Goal: Ask a question

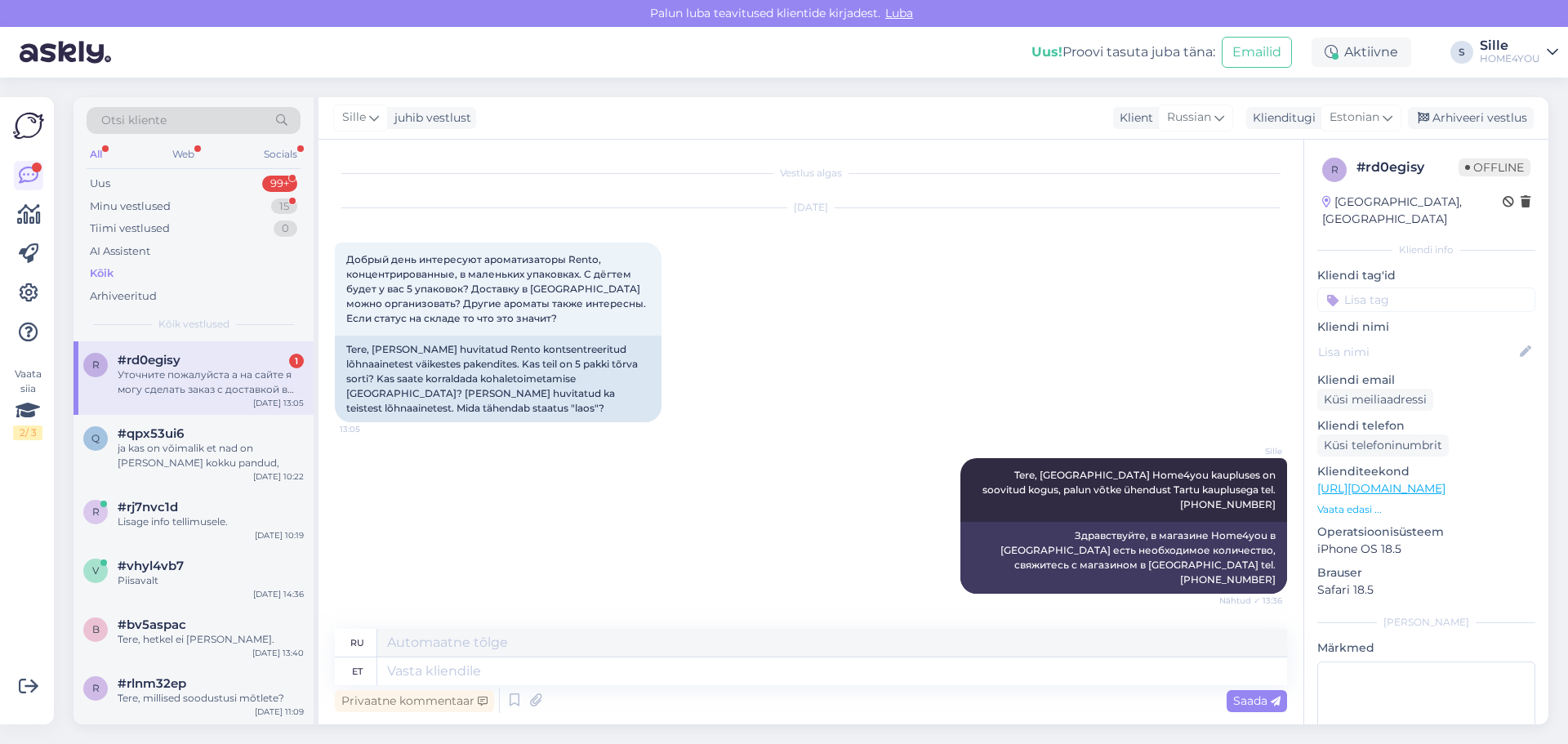
scroll to position [95, 0]
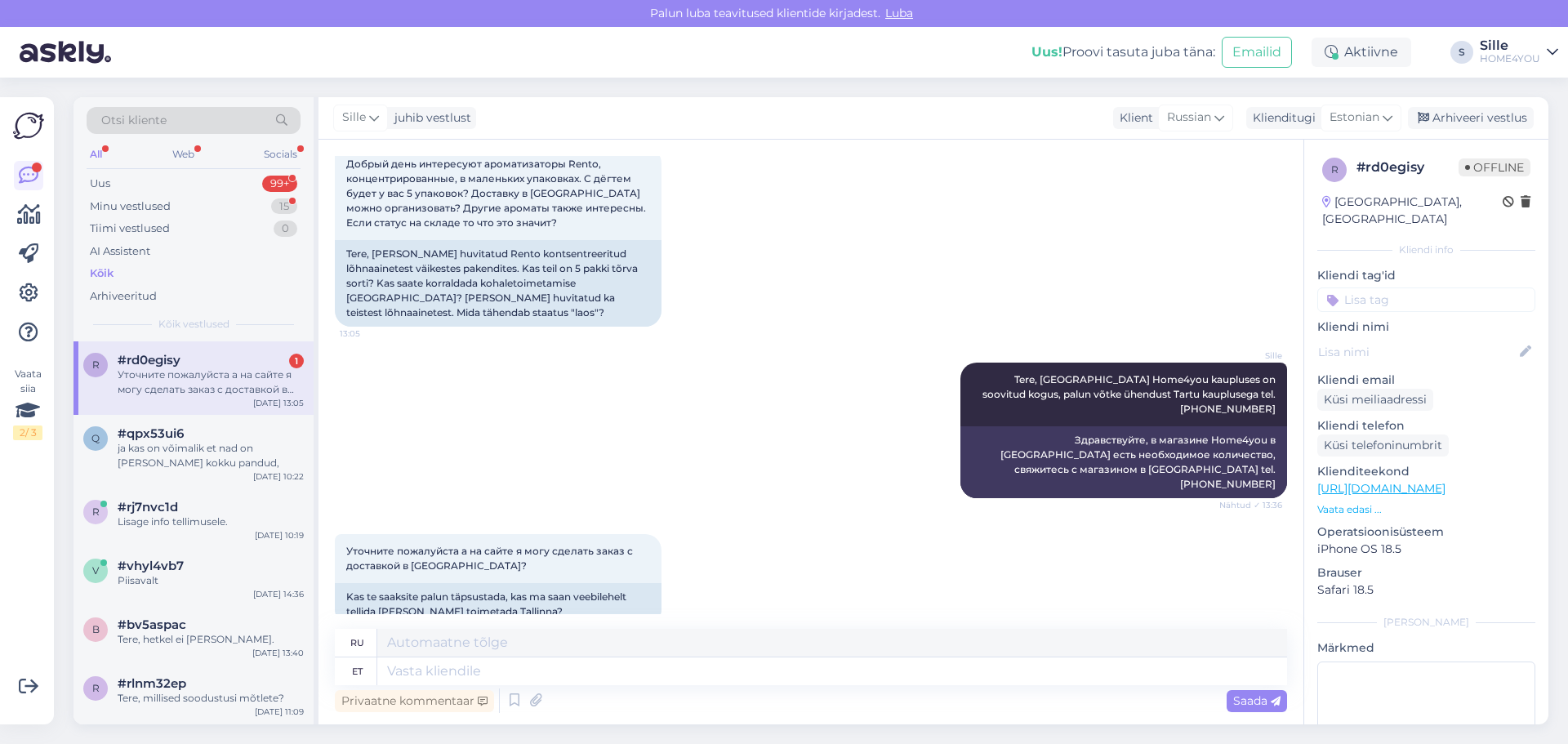
click at [160, 368] on div "Уточните пожалуйста а на сайте я могу сделать заказ с доставкой в [GEOGRAPHIC_D…" at bounding box center [211, 382] width 187 height 29
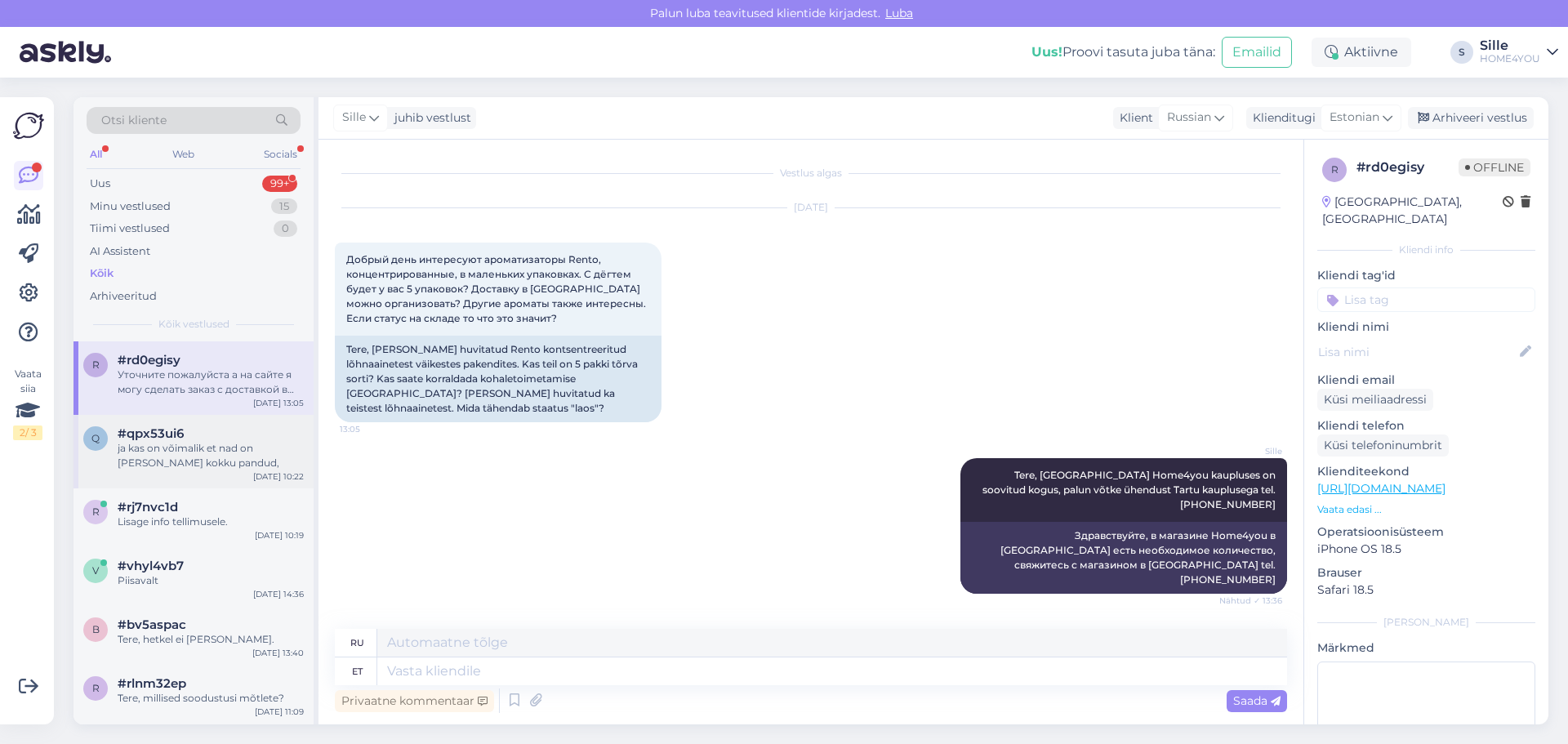
click at [225, 444] on div "ja kas on võimalik et nad on [PERSON_NAME] kokku pandud," at bounding box center [211, 455] width 187 height 29
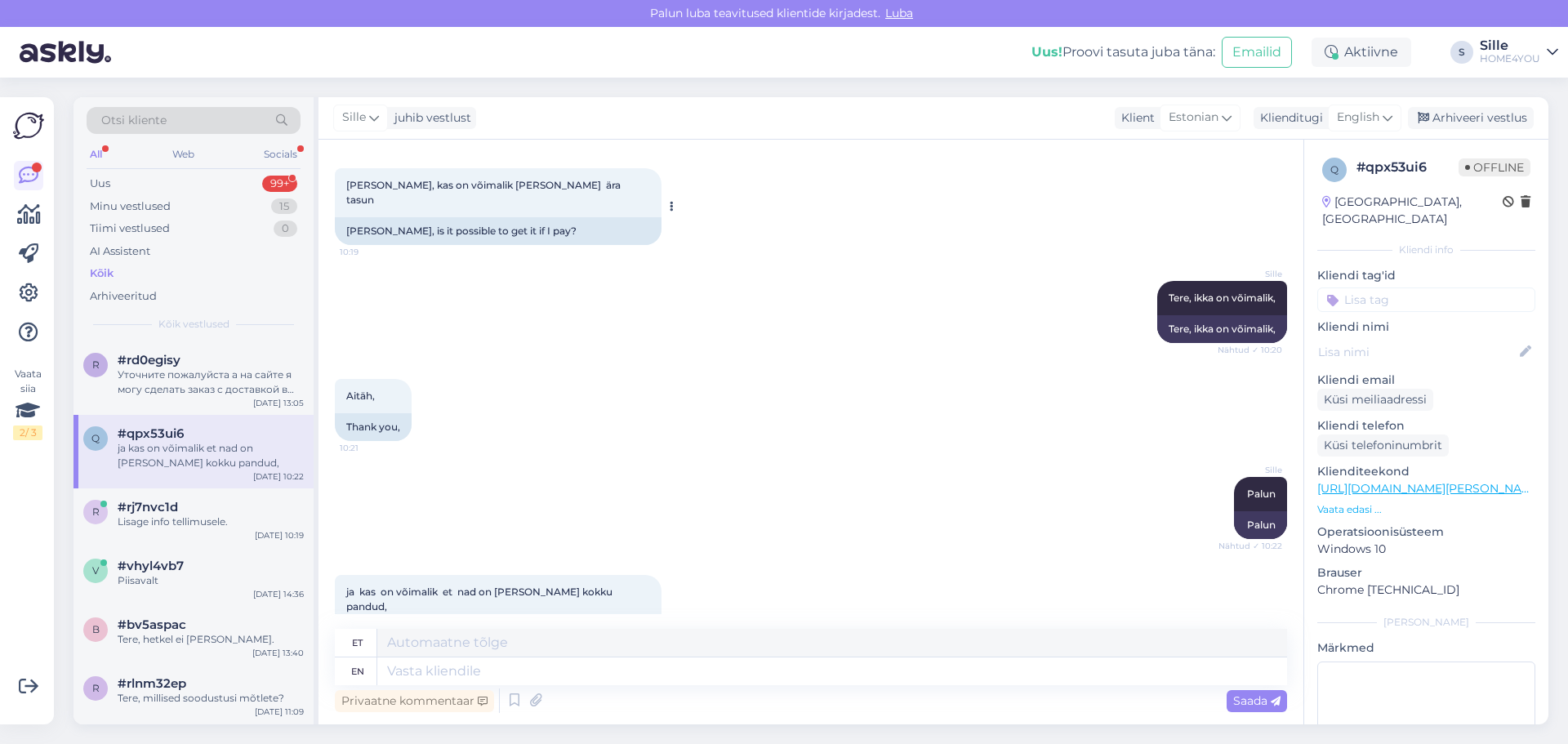
scroll to position [198, 0]
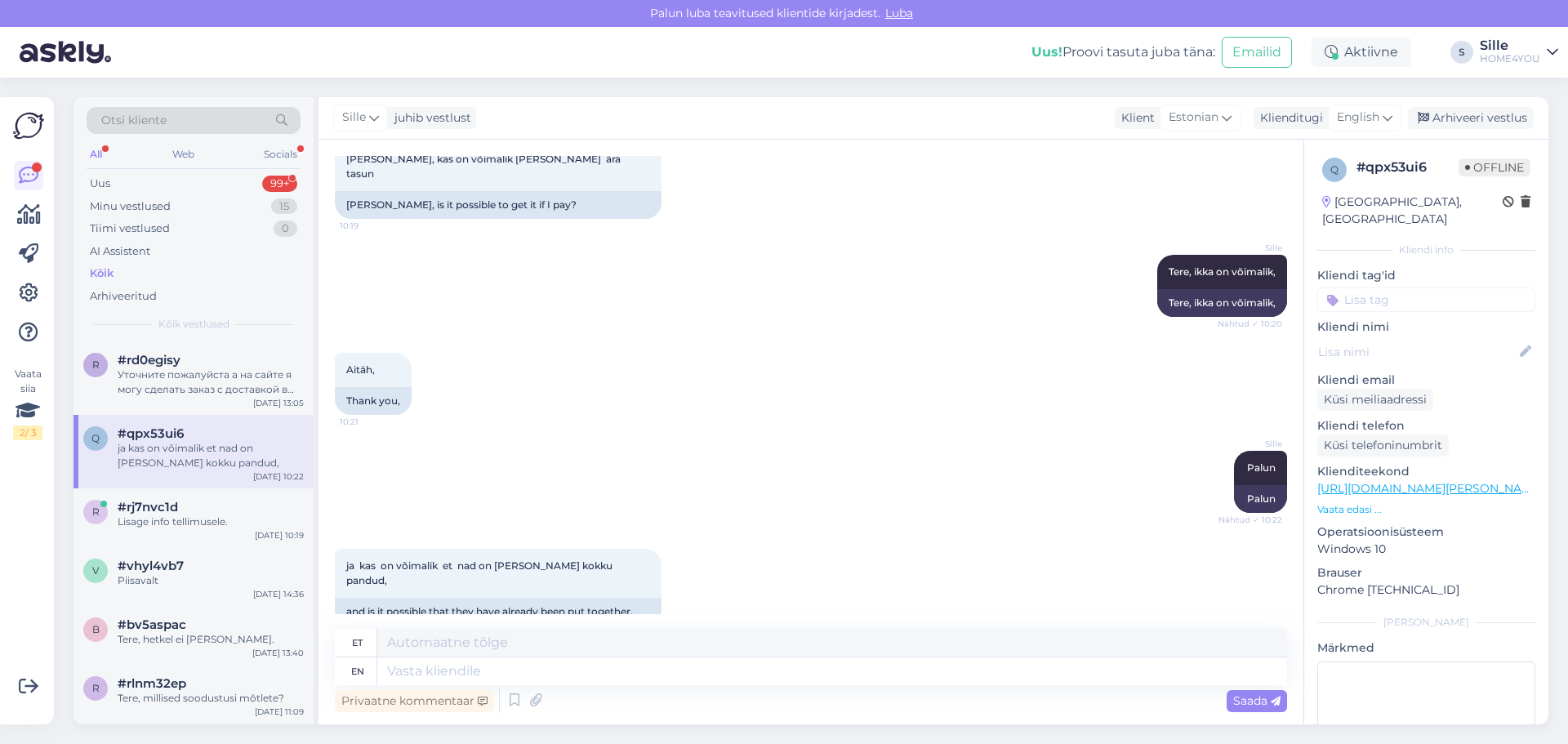
click at [105, 275] on div "Kõik" at bounding box center [101, 274] width 23 height 17
click at [95, 272] on div "Kõik" at bounding box center [101, 274] width 23 height 17
click at [604, 672] on textarea at bounding box center [832, 671] width 910 height 28
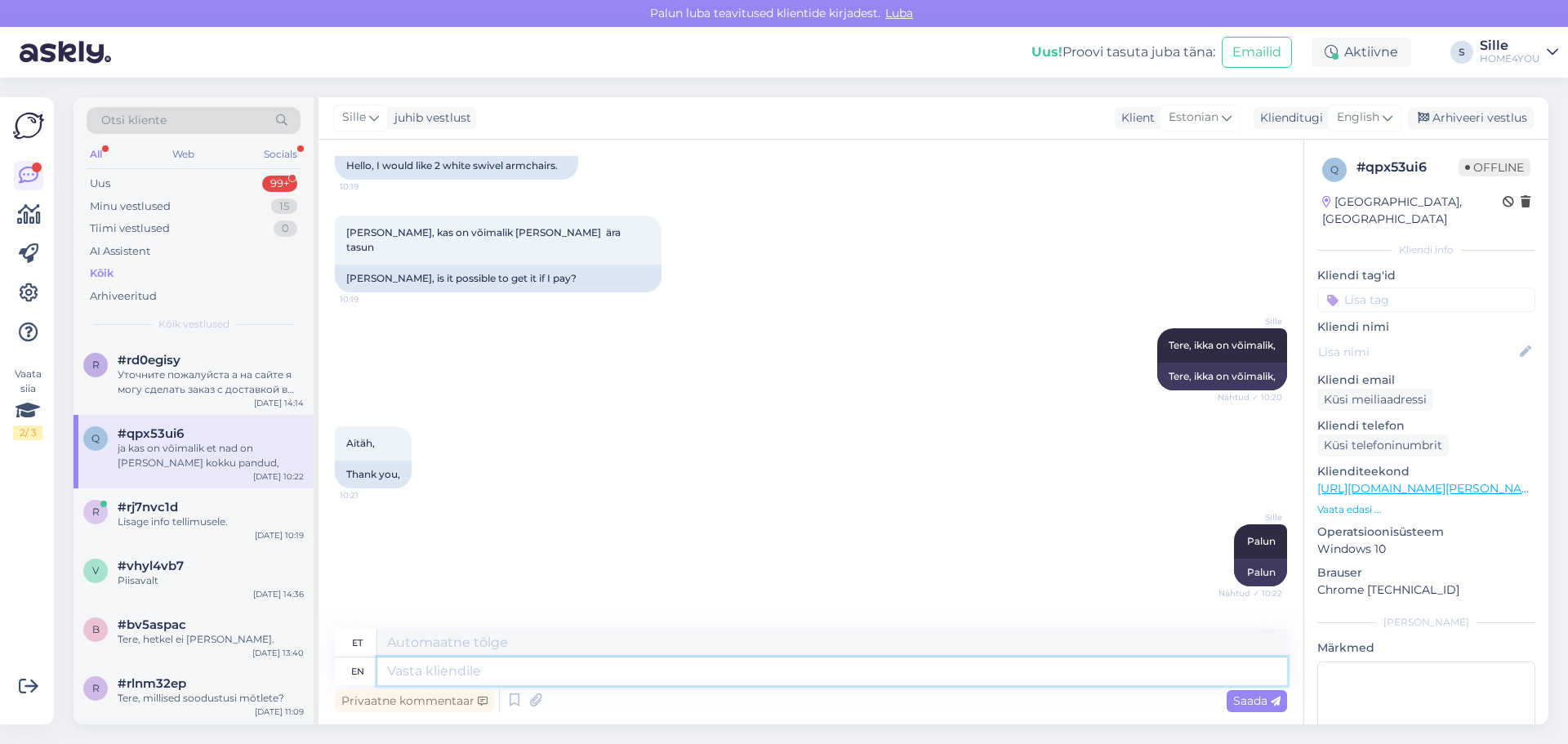
scroll to position [0, 0]
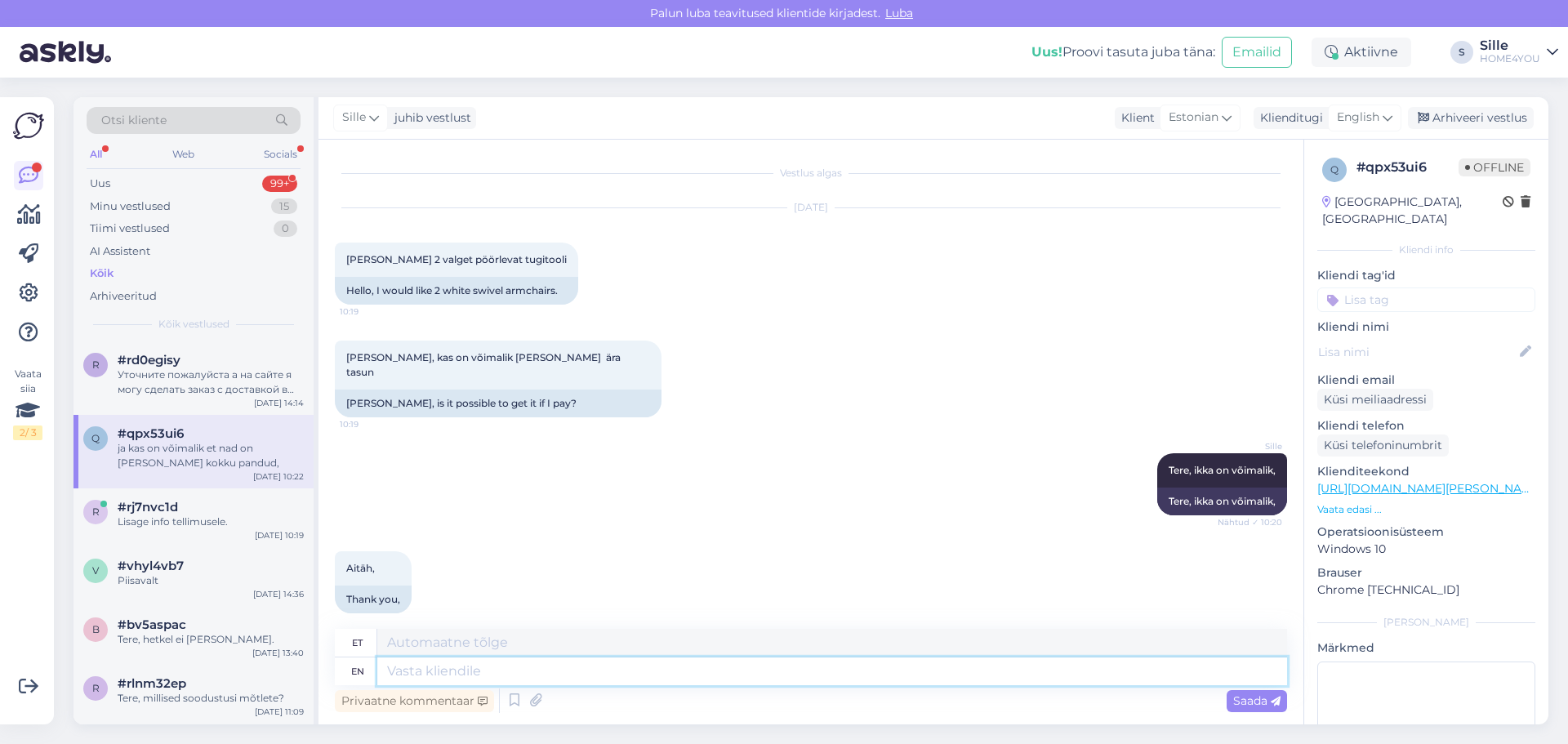
click at [535, 675] on textarea at bounding box center [832, 671] width 910 height 28
type textarea "Ka"
type textarea "Kaup"
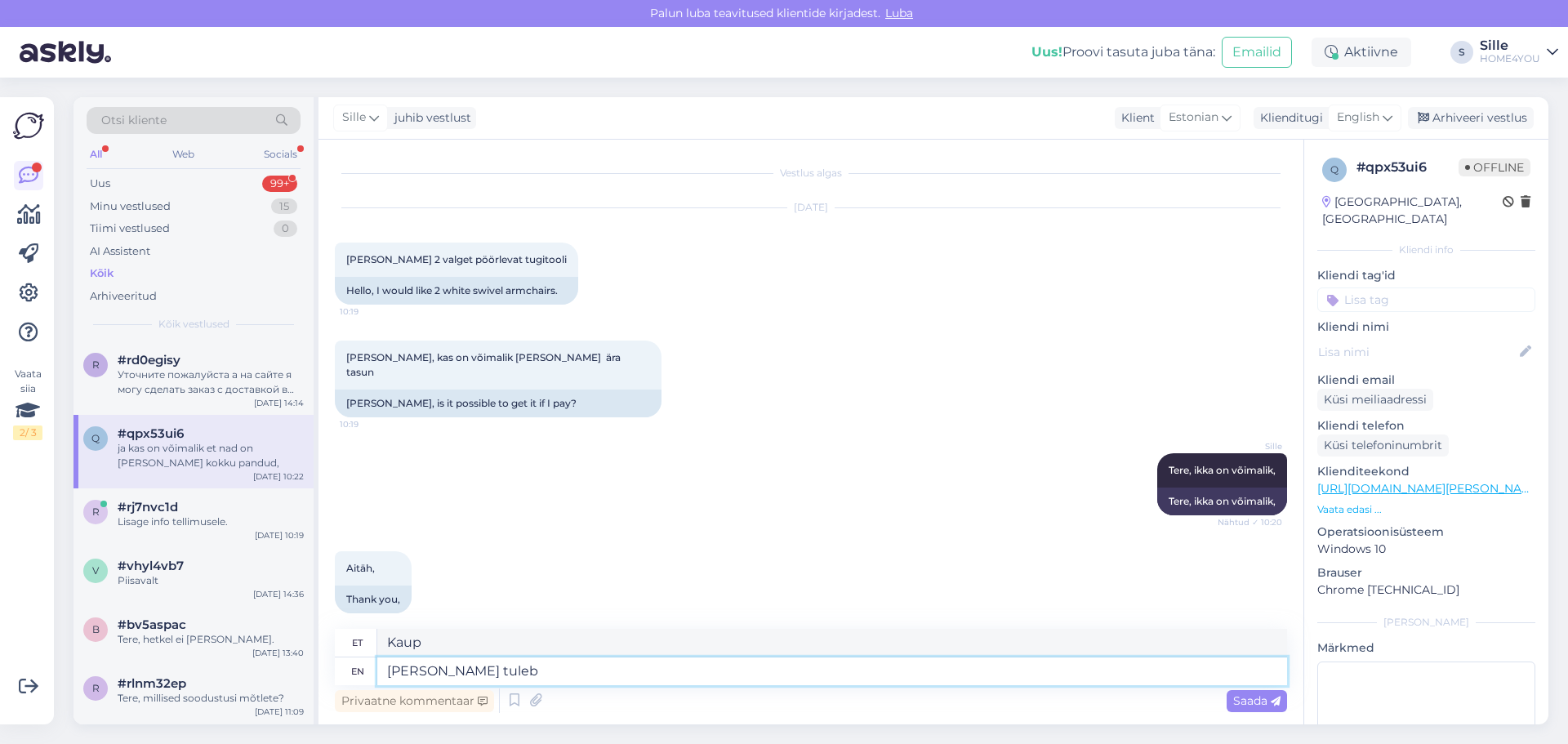
type textarea "[PERSON_NAME] tuleb p"
type textarea "[PERSON_NAME] tuleb"
type textarea "[PERSON_NAME] tuleb pakendis"
type textarea "[PERSON_NAME] tuleb pakendis,"
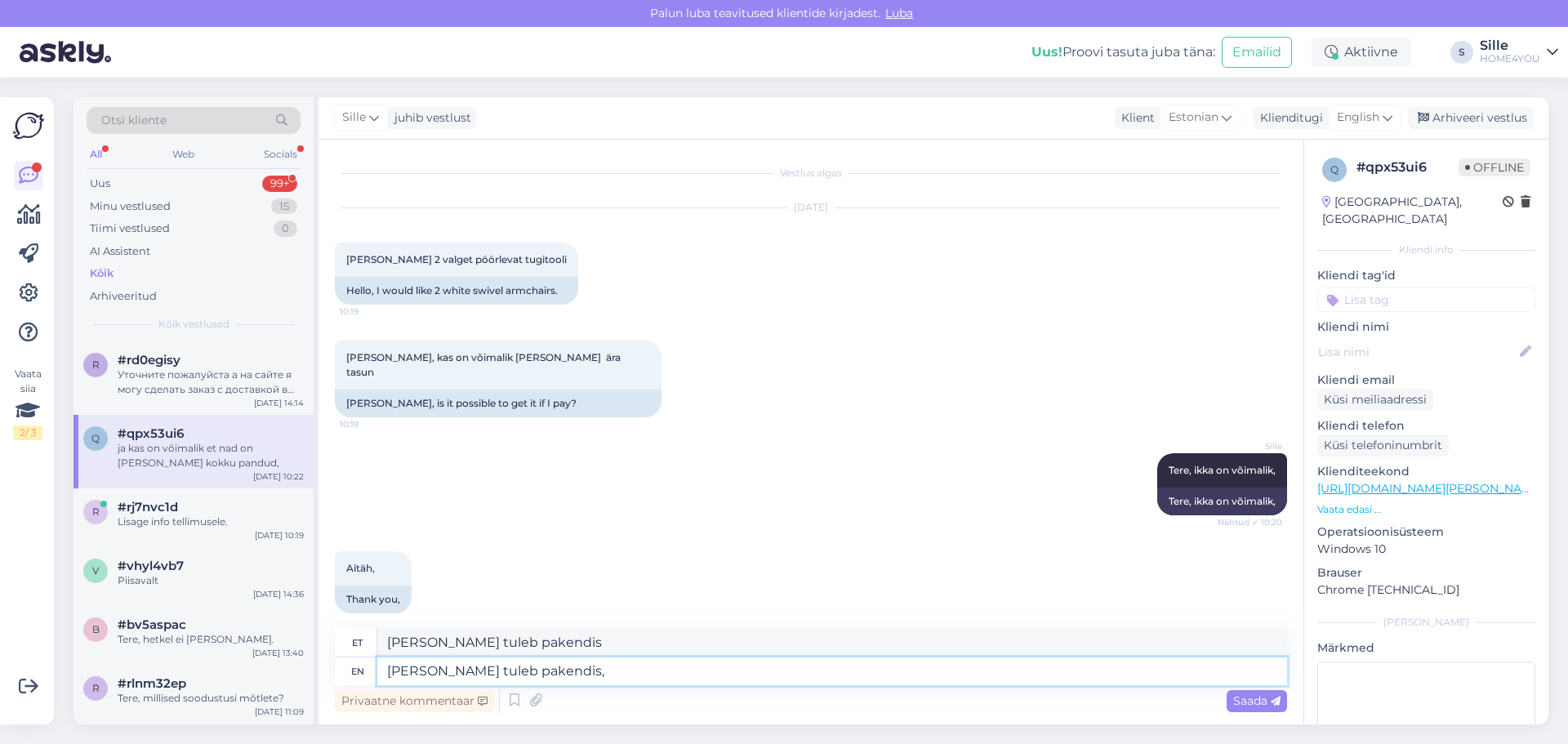
type textarea "[PERSON_NAME] tuleb pakendis,"
type textarea "[PERSON_NAME] tuleb pakendis, kokku"
type textarea "[PERSON_NAME] tuleb pakendis, kokku me"
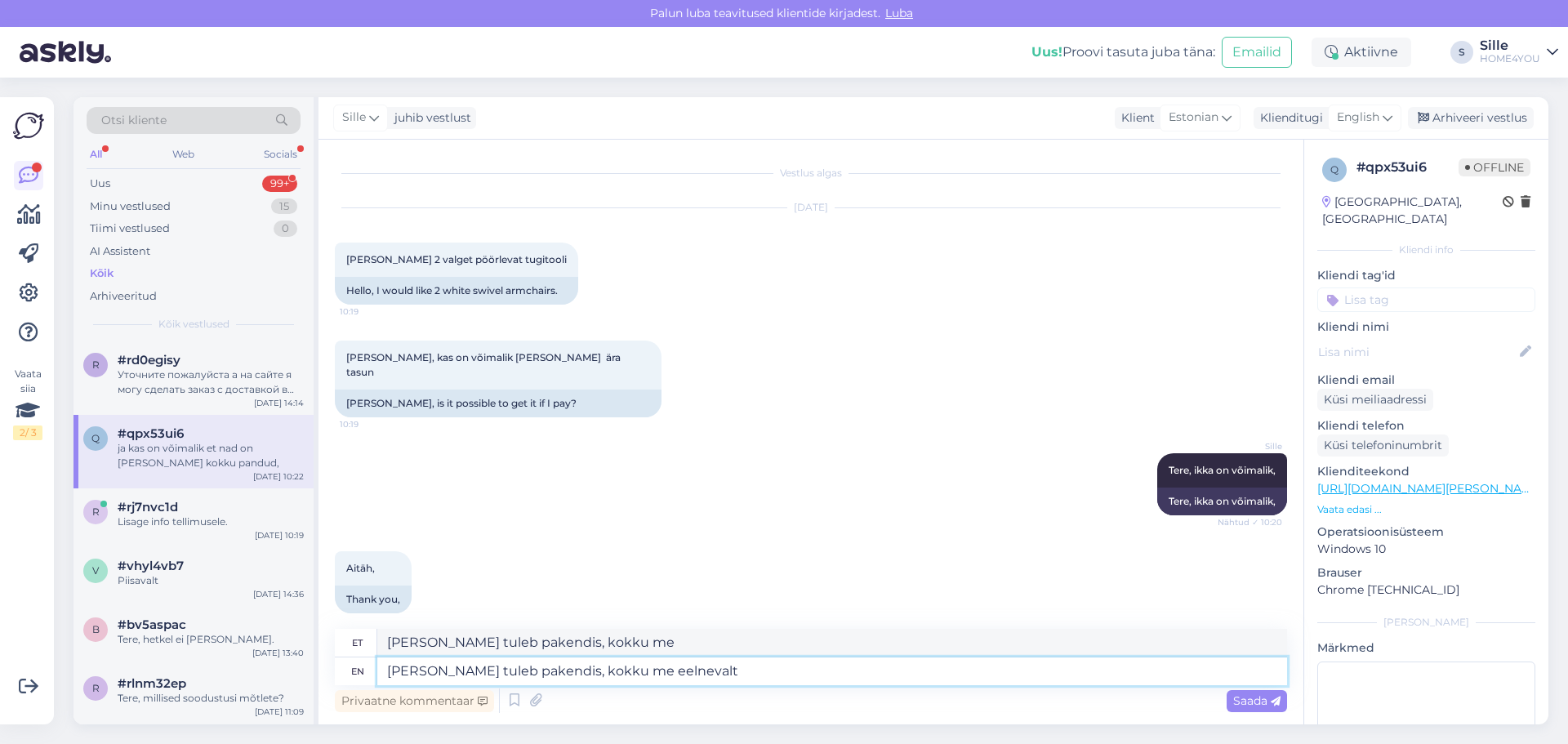
type textarea "[PERSON_NAME] tuleb pakendis, kokku me eelnevalt"
type textarea "[PERSON_NAME] tuleb pakendis, kokku me eelnevalt ei p"
type textarea "[PERSON_NAME] tuleb pakendis, kokku me eelnevalt ei"
type textarea "[PERSON_NAME] tuleb pakendis, kokku me eelnevalt ei pane."
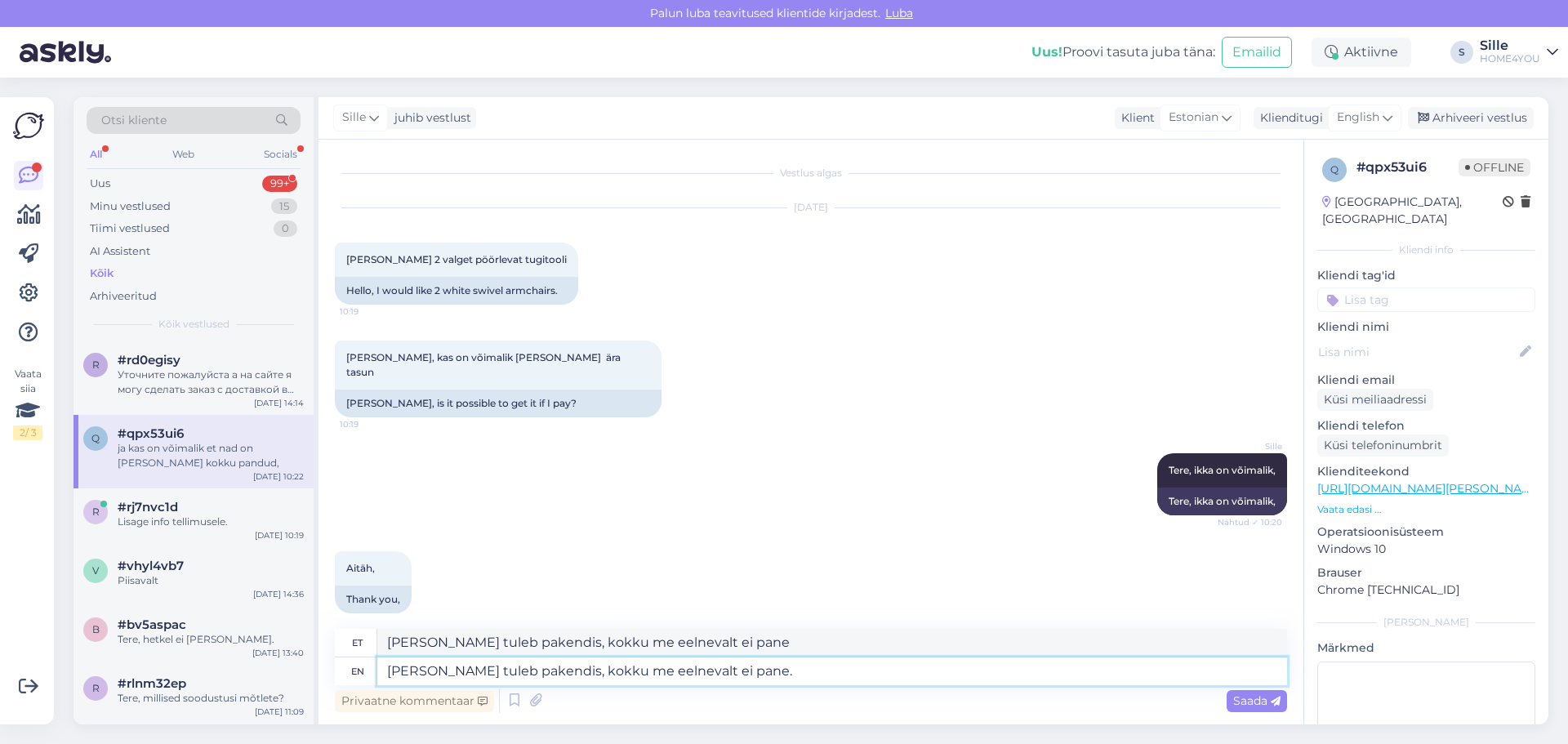
type textarea "[PERSON_NAME] tuleb pakendis, kokku me eelnevalt ei pane."
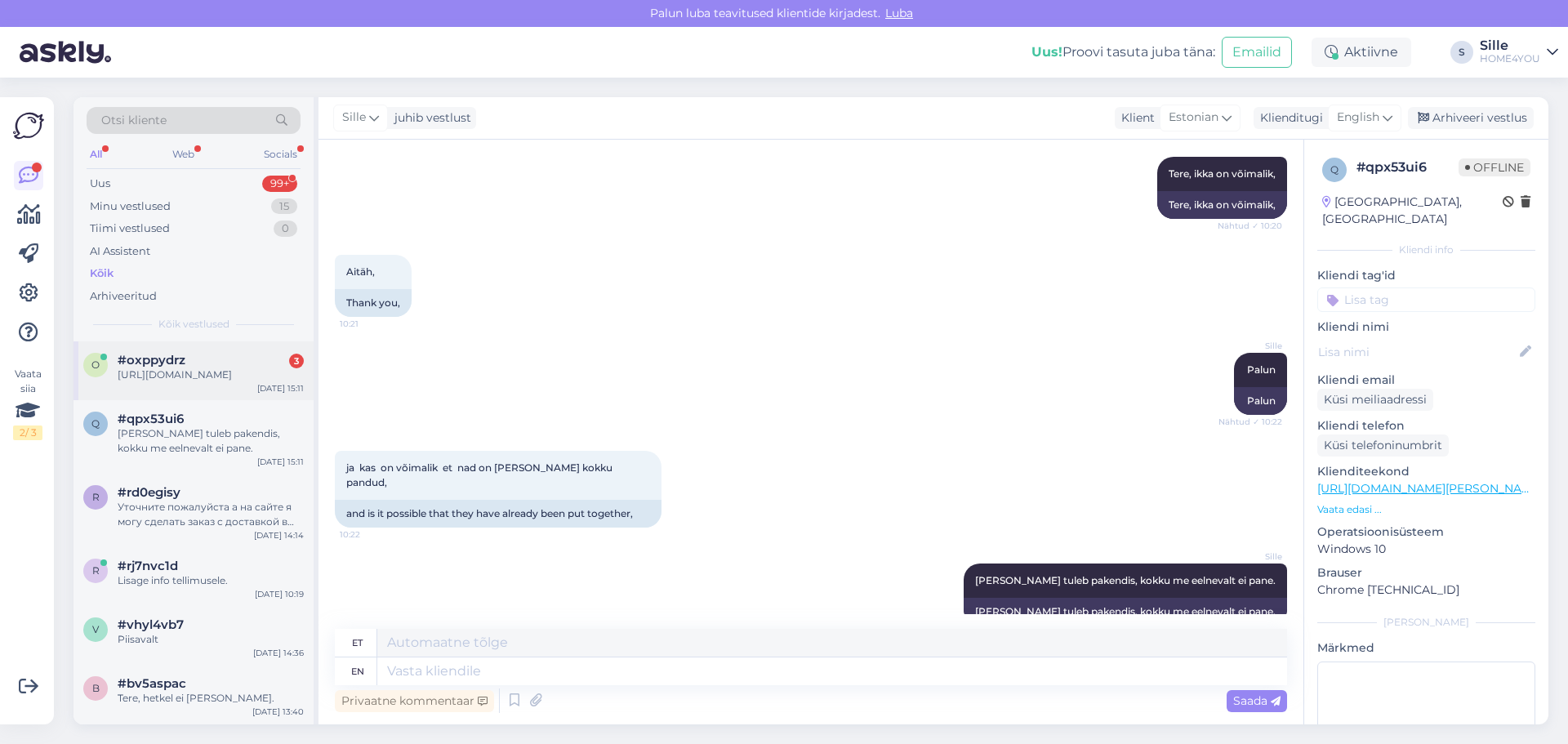
click at [154, 379] on div "[URL][DOMAIN_NAME]" at bounding box center [211, 375] width 187 height 15
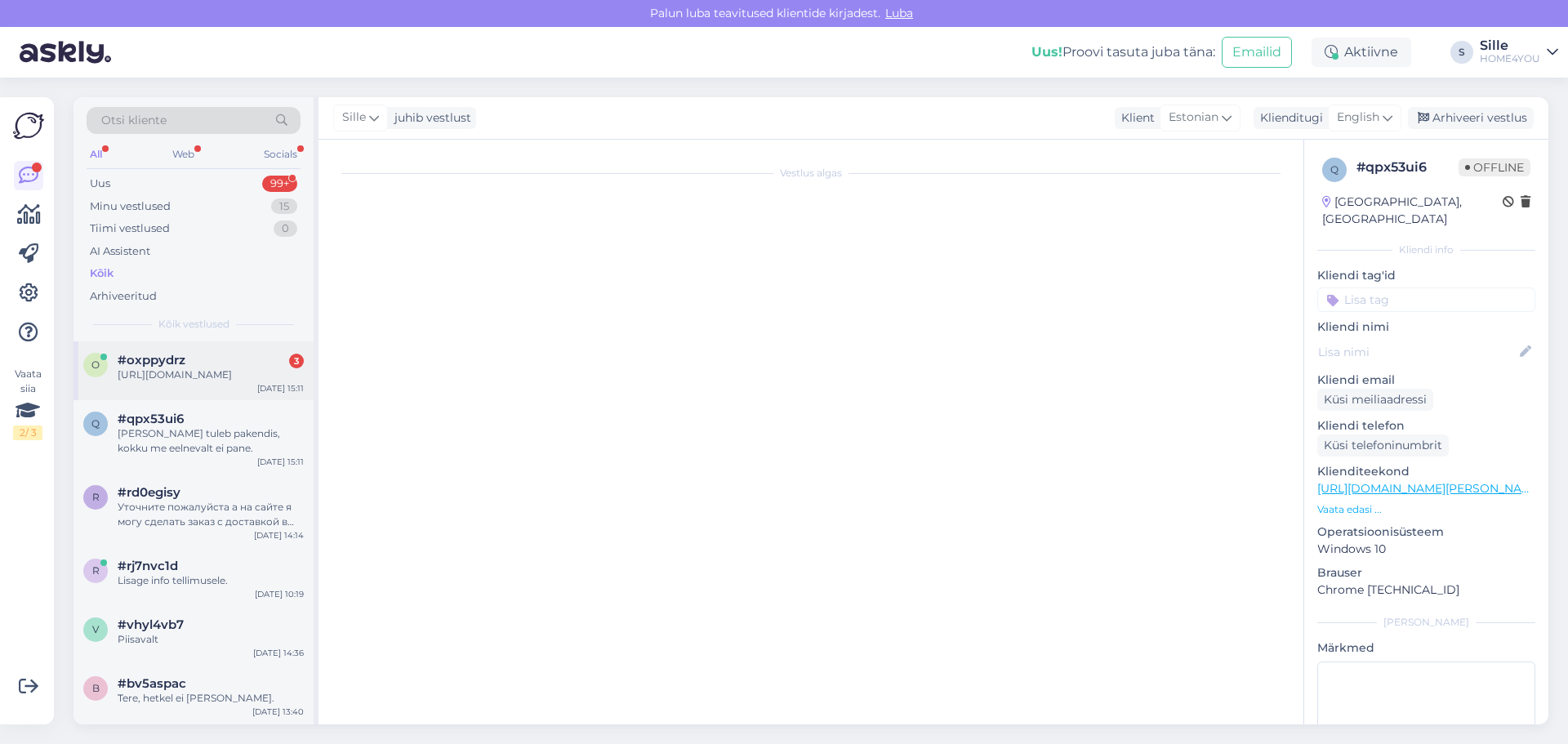
scroll to position [0, 0]
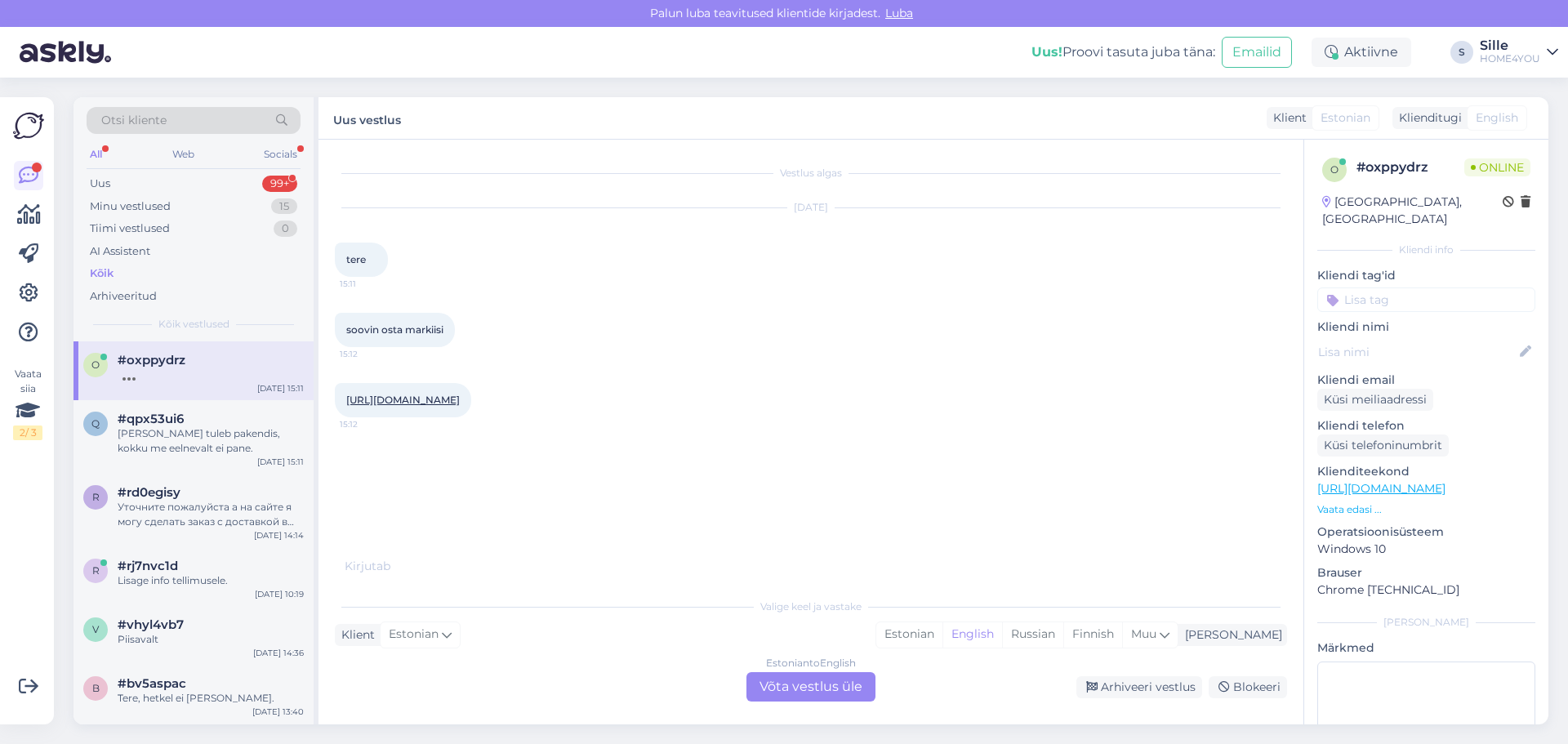
click at [777, 681] on div "Estonian to English Võta vestlus üle" at bounding box center [811, 686] width 129 height 29
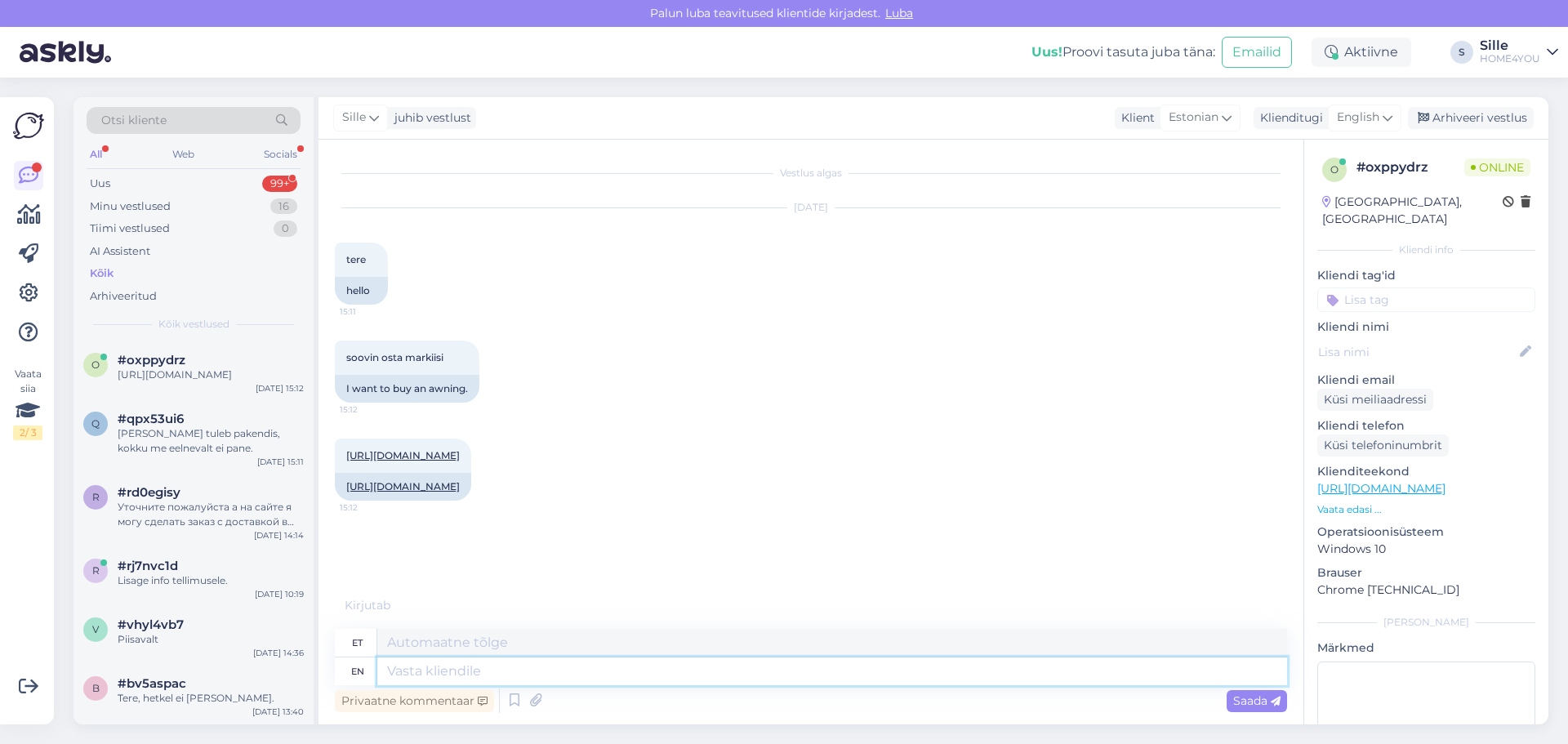
click at [635, 683] on textarea at bounding box center [832, 671] width 910 height 28
click at [459, 459] on link "[URL][DOMAIN_NAME]" at bounding box center [403, 455] width 114 height 13
click at [642, 675] on textarea at bounding box center [832, 671] width 910 height 28
type textarea "Tere"
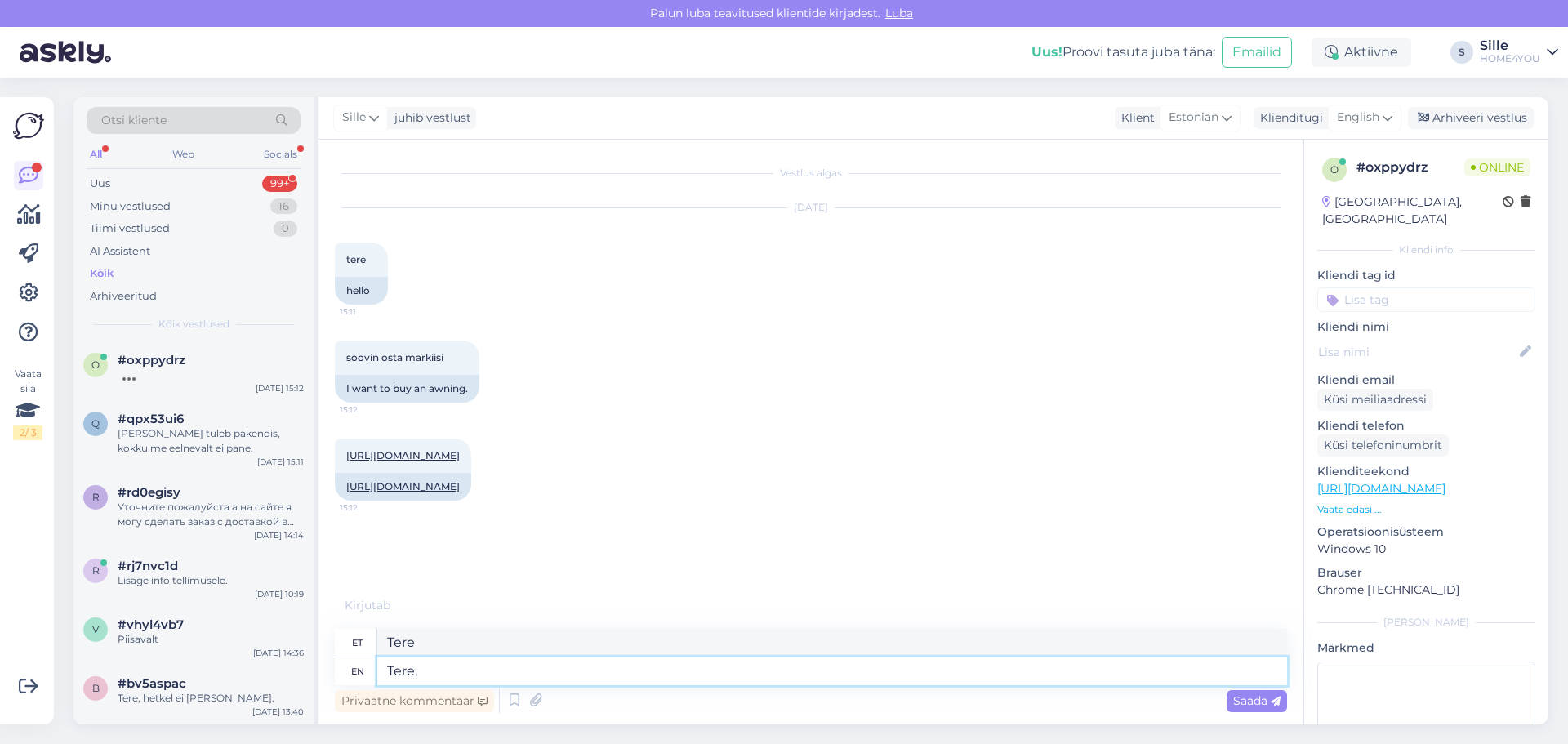
type textarea "Tere,"
type textarea "Tere, väga"
type textarea "Tere,"
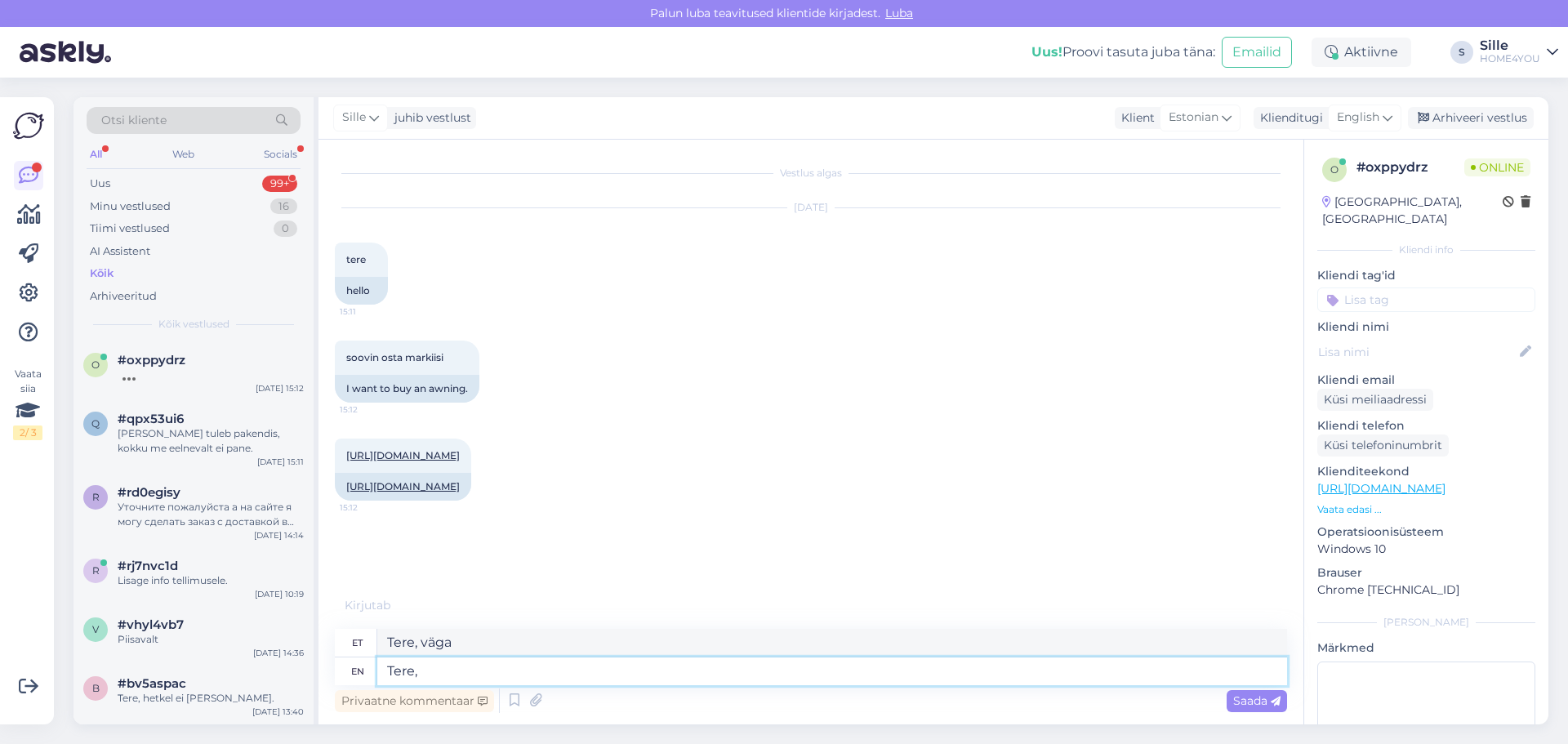
type textarea "Tere,"
type textarea "Tere, ostu s"
type textarea "Tere, ostu"
type textarea "Tere, ostu saat e"
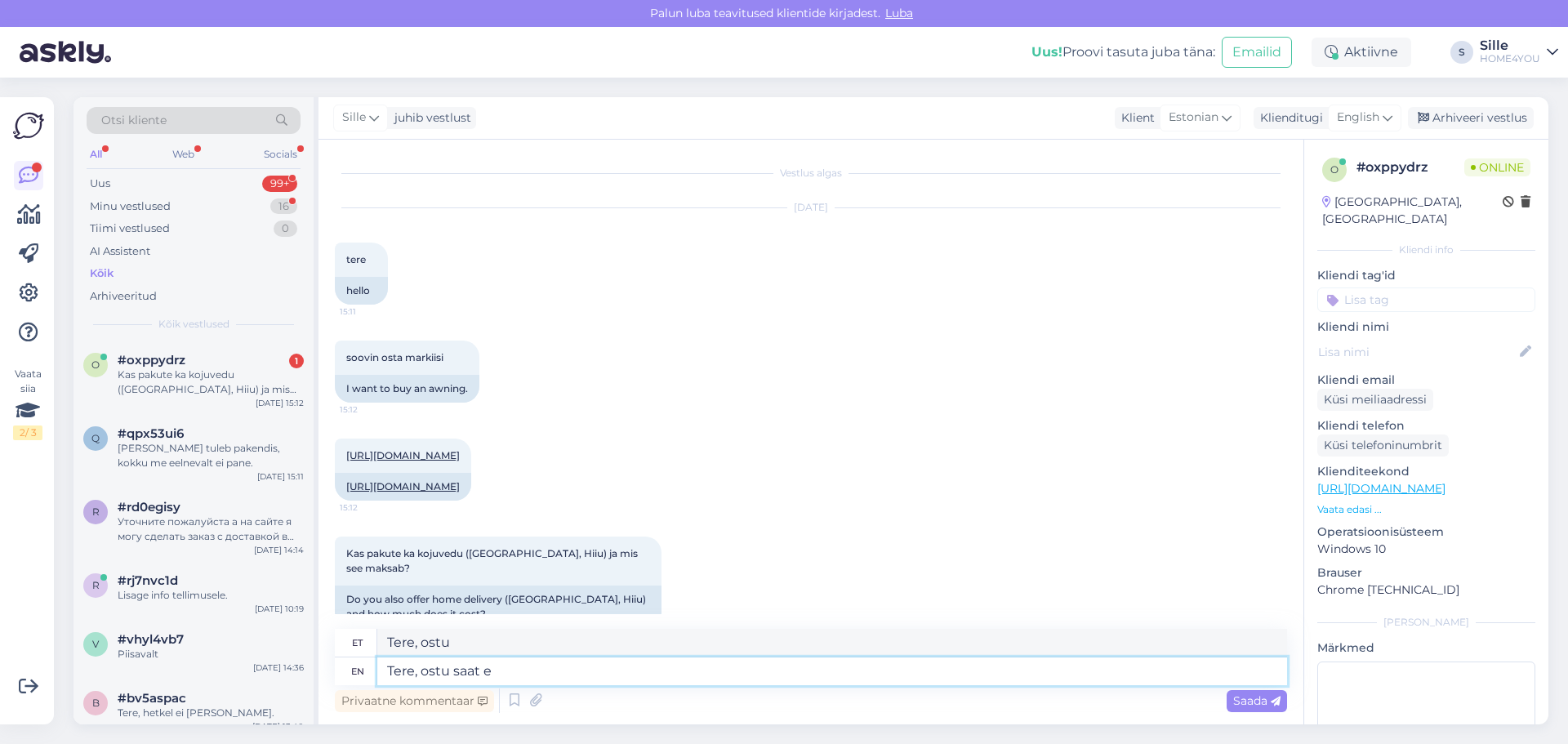
scroll to position [17, 0]
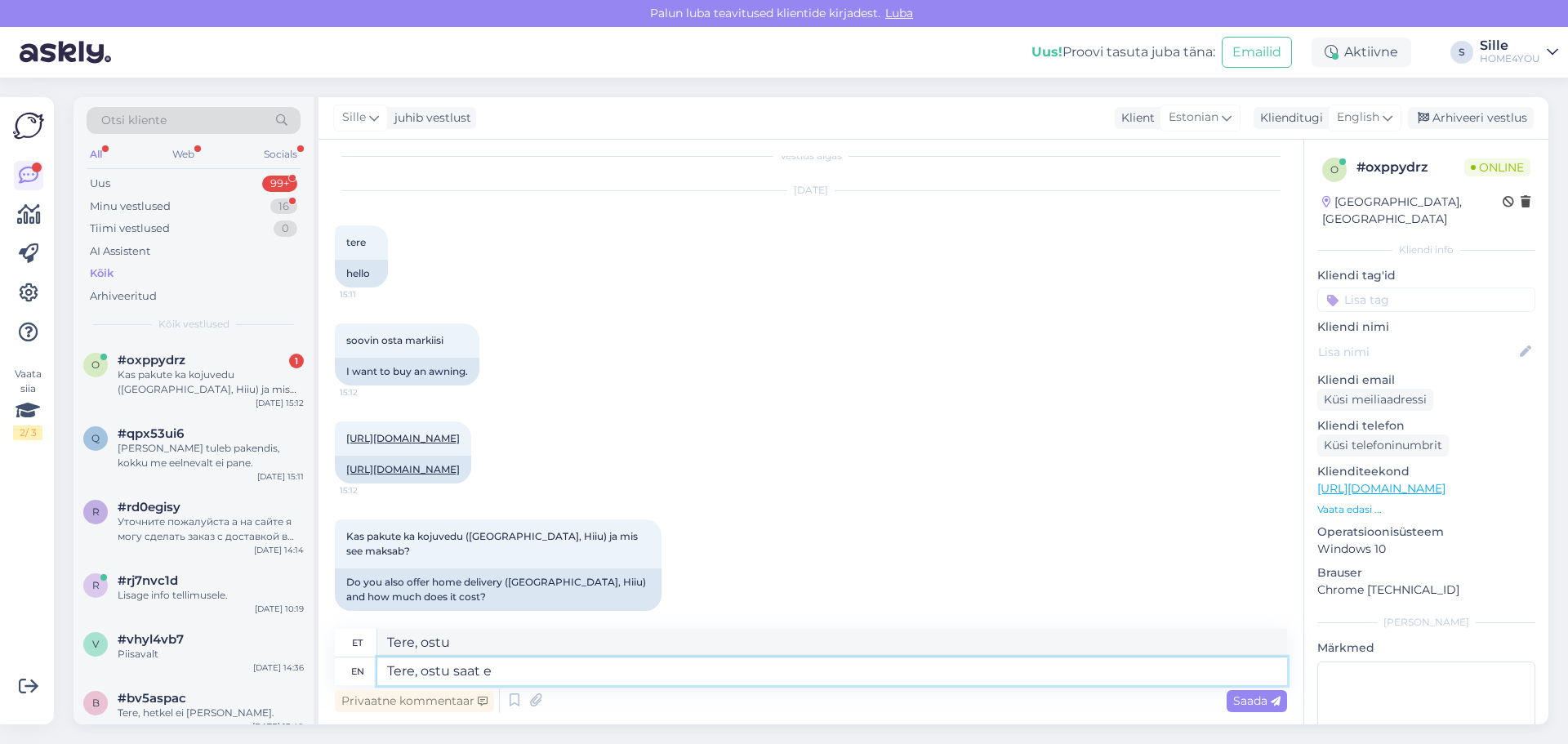
type textarea "Tere, ostu saat"
type textarea "Tere, ostu saat evormist"
type textarea "Tere, ostu saat evormi"
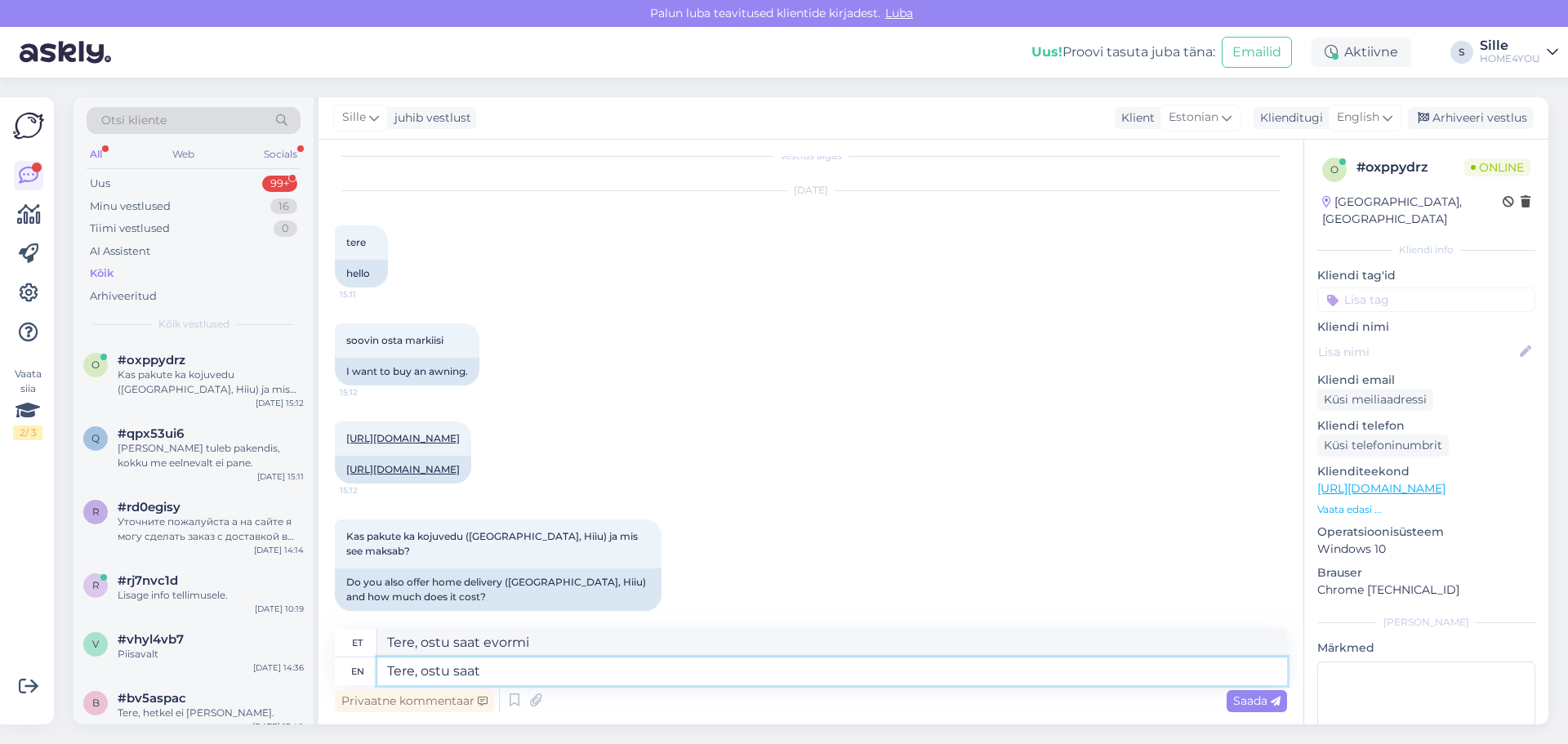
type textarea "Tere, ostu saat"
type textarea "Tere, ostu"
type textarea "Tere, ostu koos"
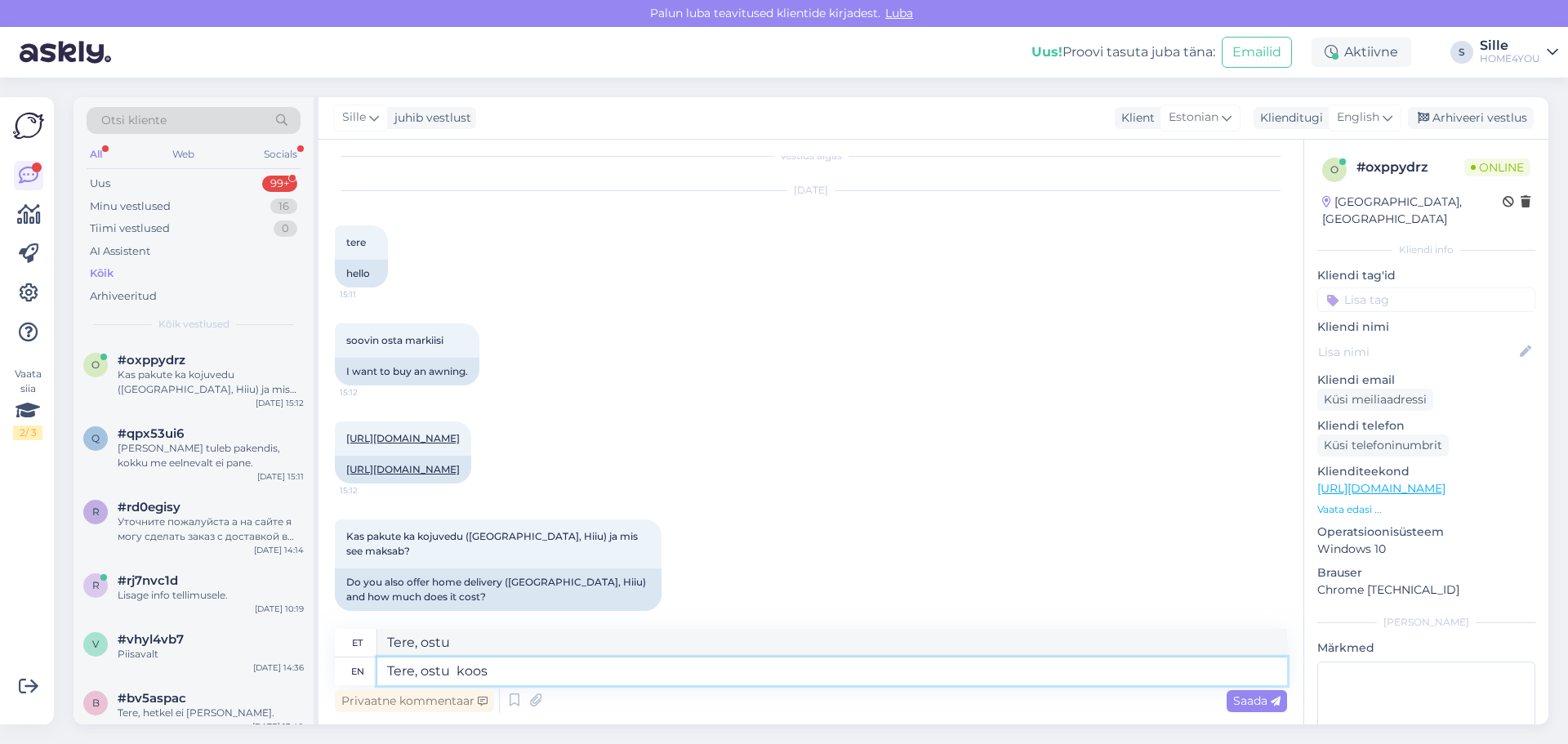
type textarea "Tere, ostu koos"
type textarea "Tere, ostu koos kojuveoga s"
type textarea "Tere, ostu koos kojuveoga"
type textarea "Tere, ostu koos kojuveoga saate v"
type textarea "Tere, ostu koos kojuveoga saatega"
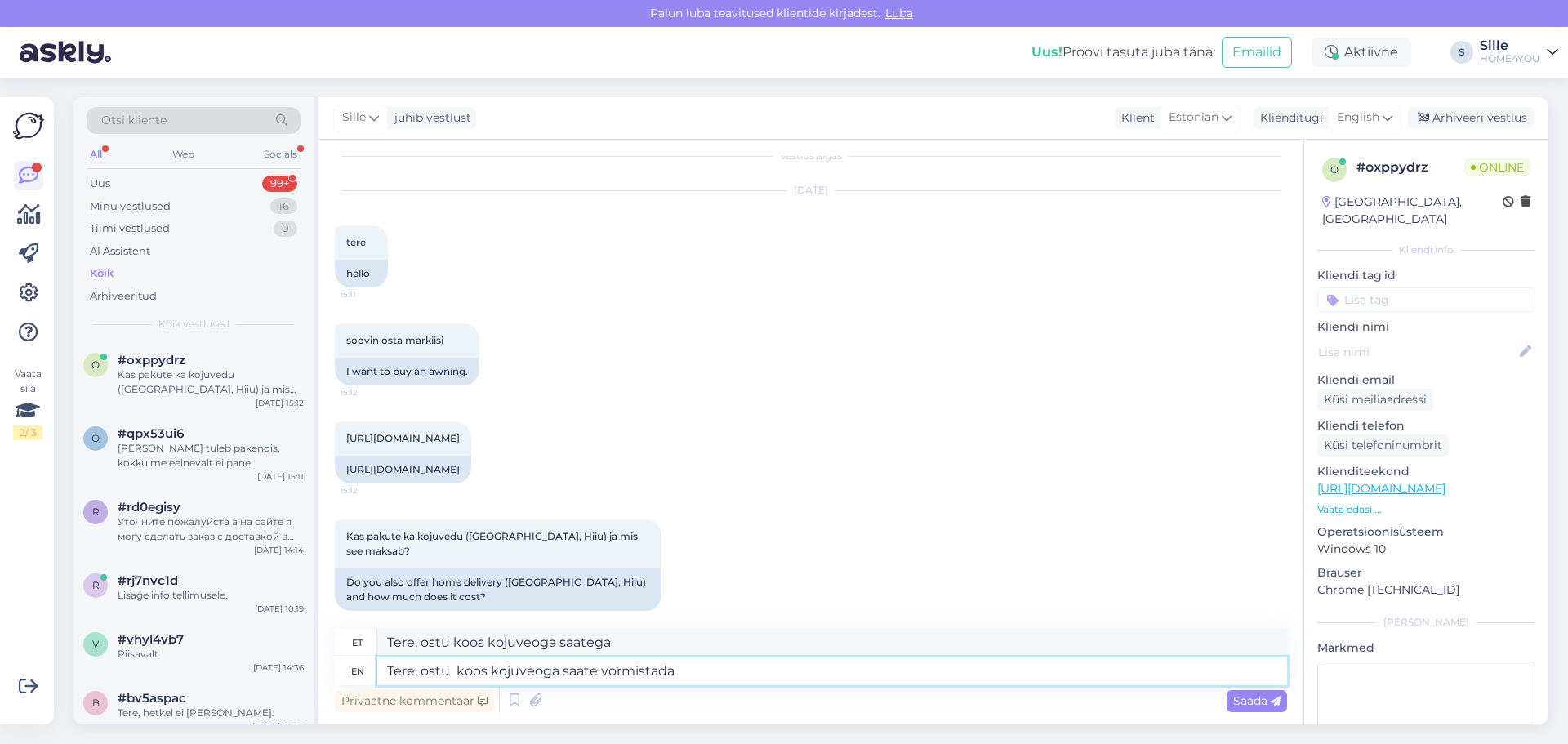
type textarea "Tere, ostu koos kojuveoga saate vormistada"
type textarea "Tere, ostu koos kojuveoga saate vormistada läbi e"
type textarea "Tere, ostu koos kojuveoga saate vormistada läbi"
type textarea "Tere, ostu koos kojuveoga saate vormistada läbi e-[PERSON_NAME]."
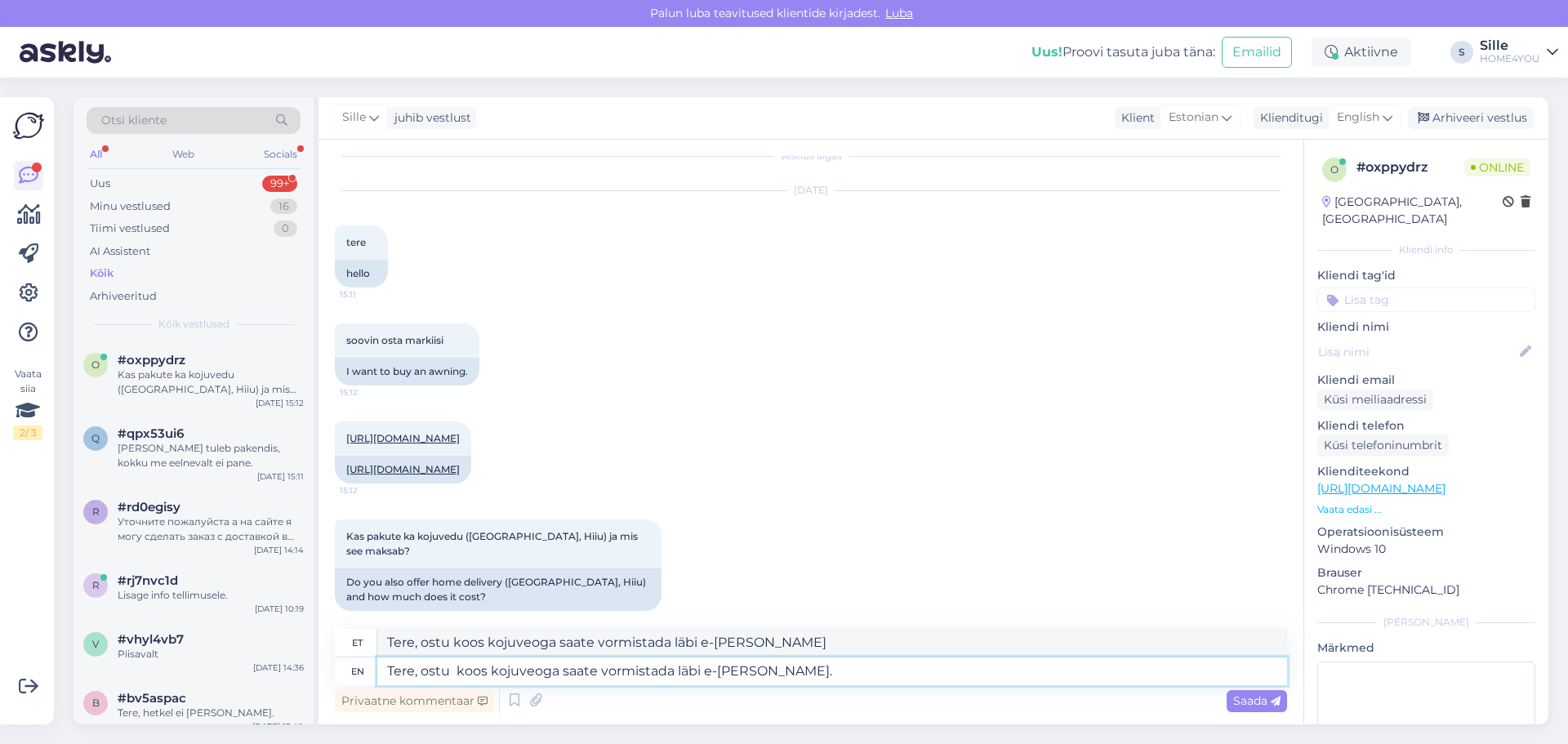
type textarea "Tere, ostu koos kojuveoga saate vormistada läbi e-[PERSON_NAME]."
type textarea "Tere, ostu koos kojuveoga saate vormistada läbi e-[PERSON_NAME]. [GEOGRAPHIC_DA…"
type textarea "Tere, ostu koos kojuveoga saate vormistada läbi e-[PERSON_NAME]. [PERSON_NAME]"
type textarea "Tere, ostu koos kojuveoga saate vormistada läbi e-[PERSON_NAME]. Tõrva"
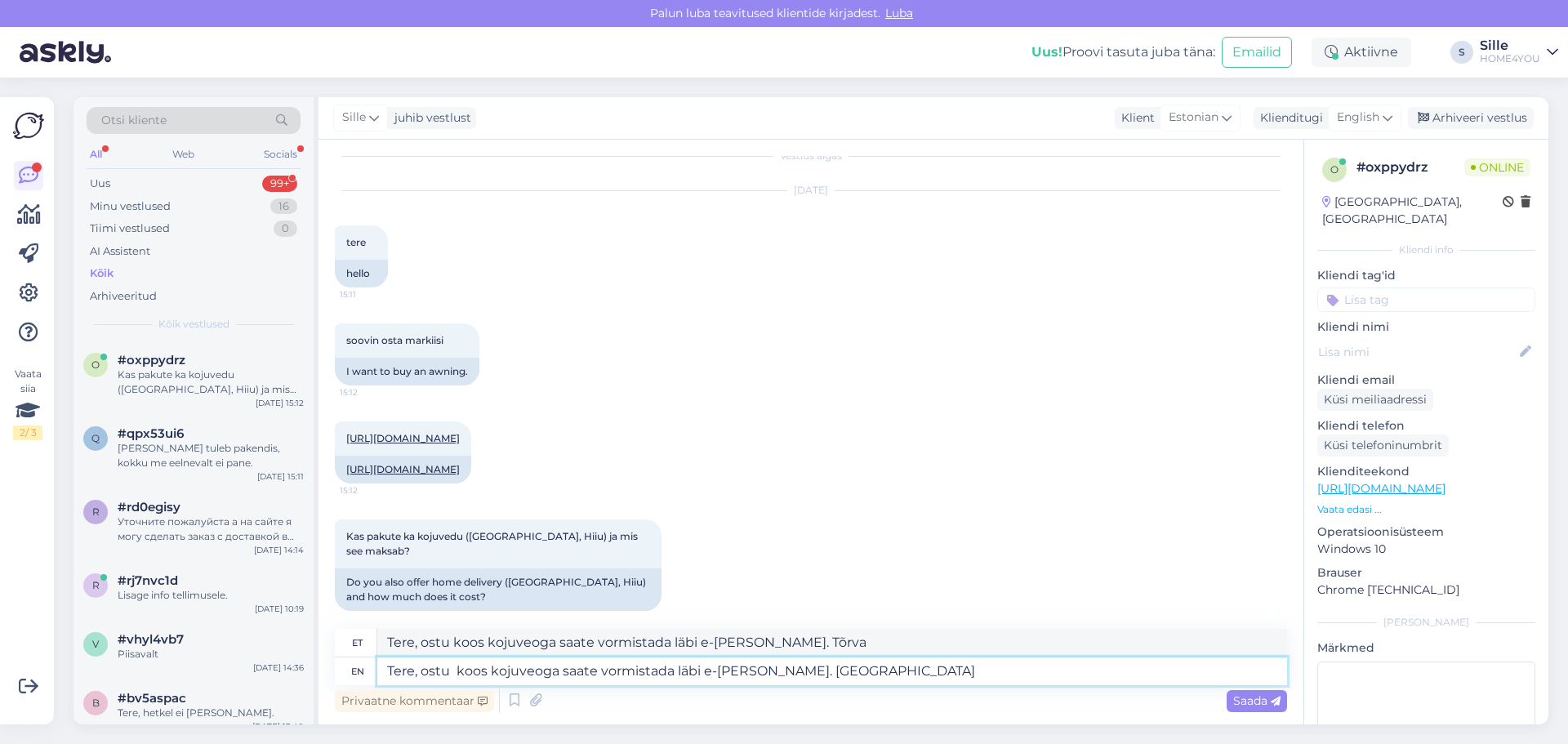
type textarea "Tere, ostu koos kojuveoga saate vormistada läbi e-[PERSON_NAME]. [GEOGRAPHIC_DA…"
type textarea "Tere, ostu koos kojuveoga saate vormistada läbi e-[PERSON_NAME]. Taransport 19.…"
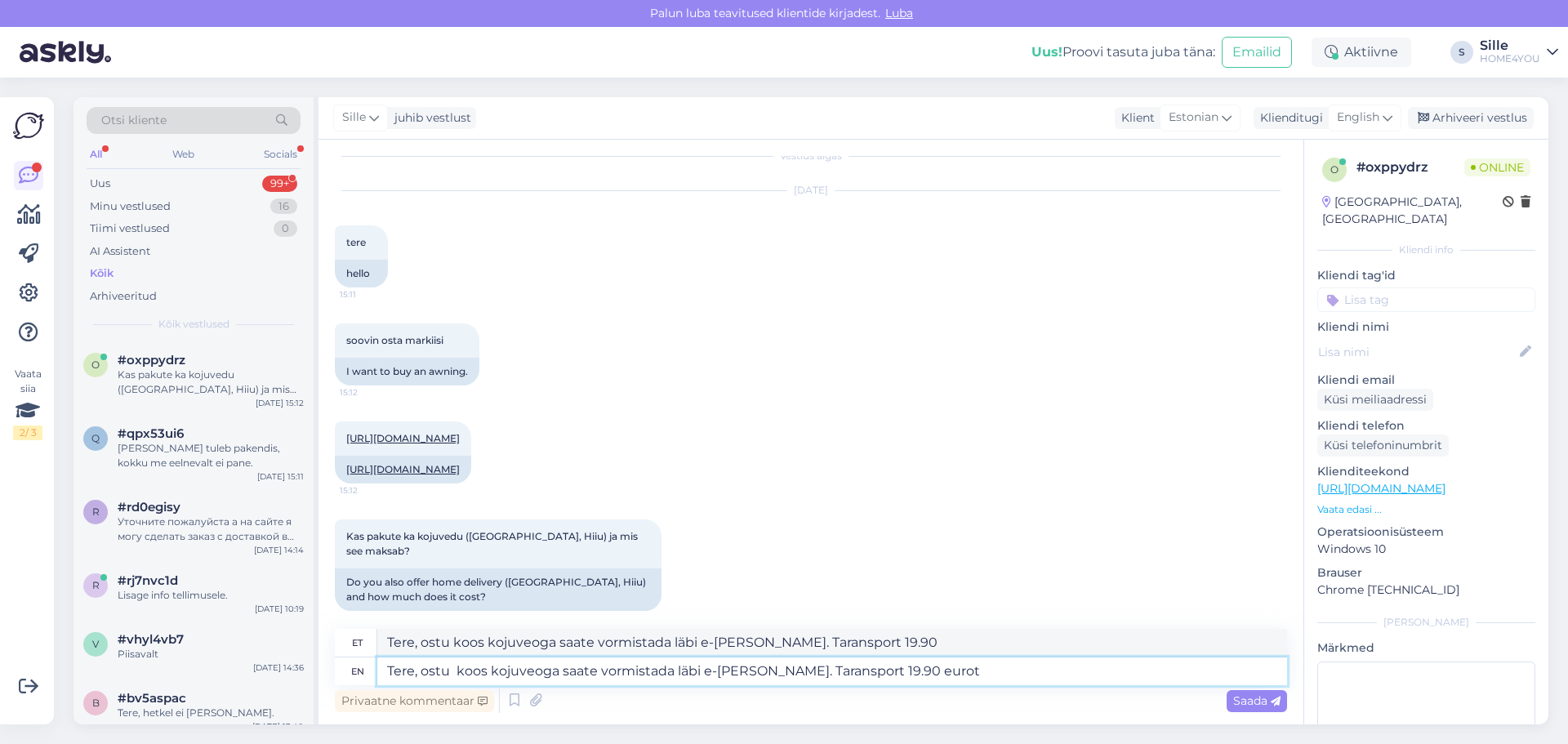
type textarea "Tere, ostu koos kojuveoga saate vormistada läbi e-[PERSON_NAME]. Taransport 19.…"
click at [821, 671] on textarea "Tere, ostu koos kojuveoga saate vormistada läbi e-[PERSON_NAME]. Taransport 19.…" at bounding box center [832, 671] width 910 height 28
type textarea "Tere, ostu koos kojuveoga saate vormistada läbi e-[PERSON_NAME]. Taransport mak…"
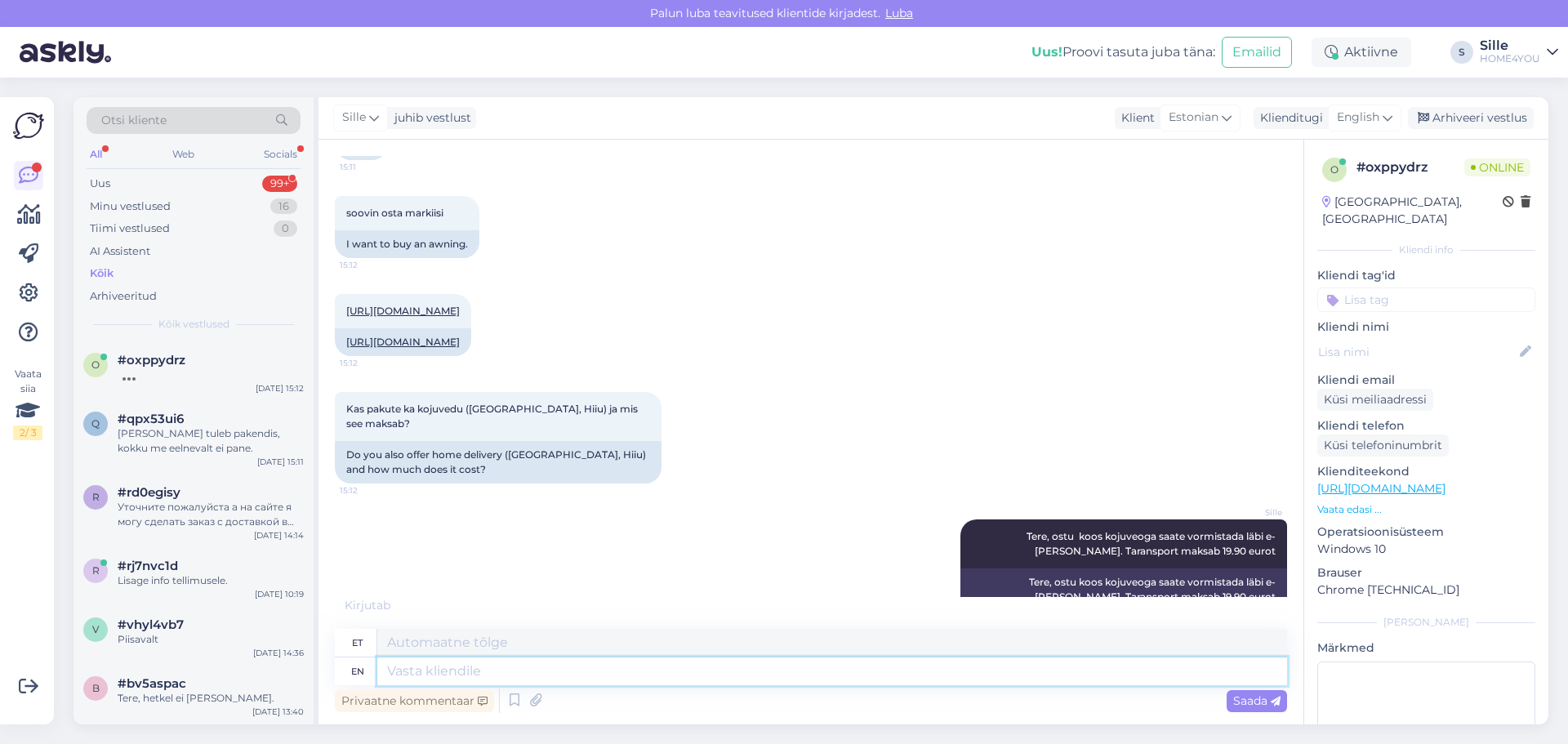
scroll to position [243, 0]
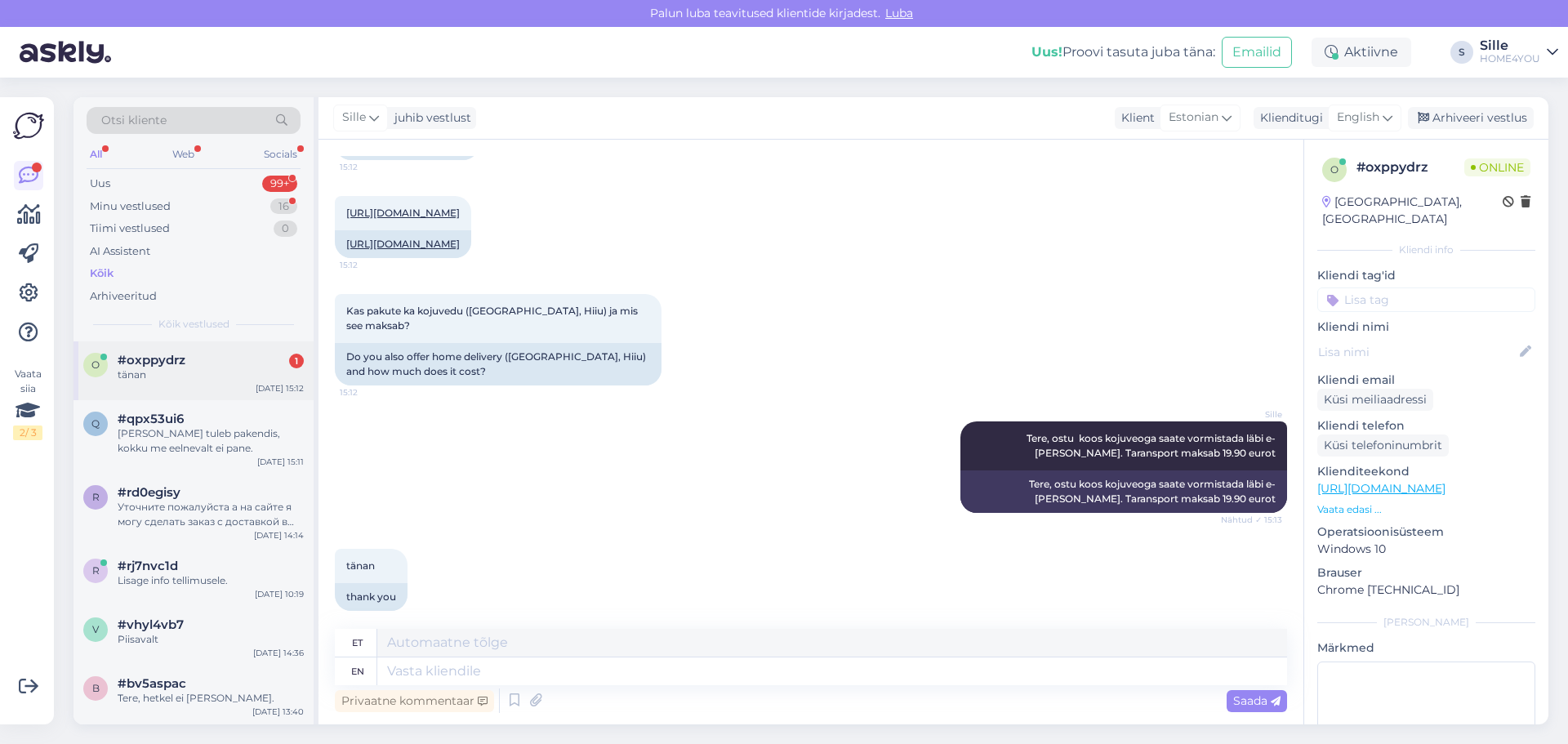
click at [161, 361] on span "#oxppydrz" at bounding box center [151, 361] width 68 height 15
click at [712, 683] on textarea at bounding box center [832, 671] width 910 height 28
type textarea "Palun"
